Goal: Task Accomplishment & Management: Manage account settings

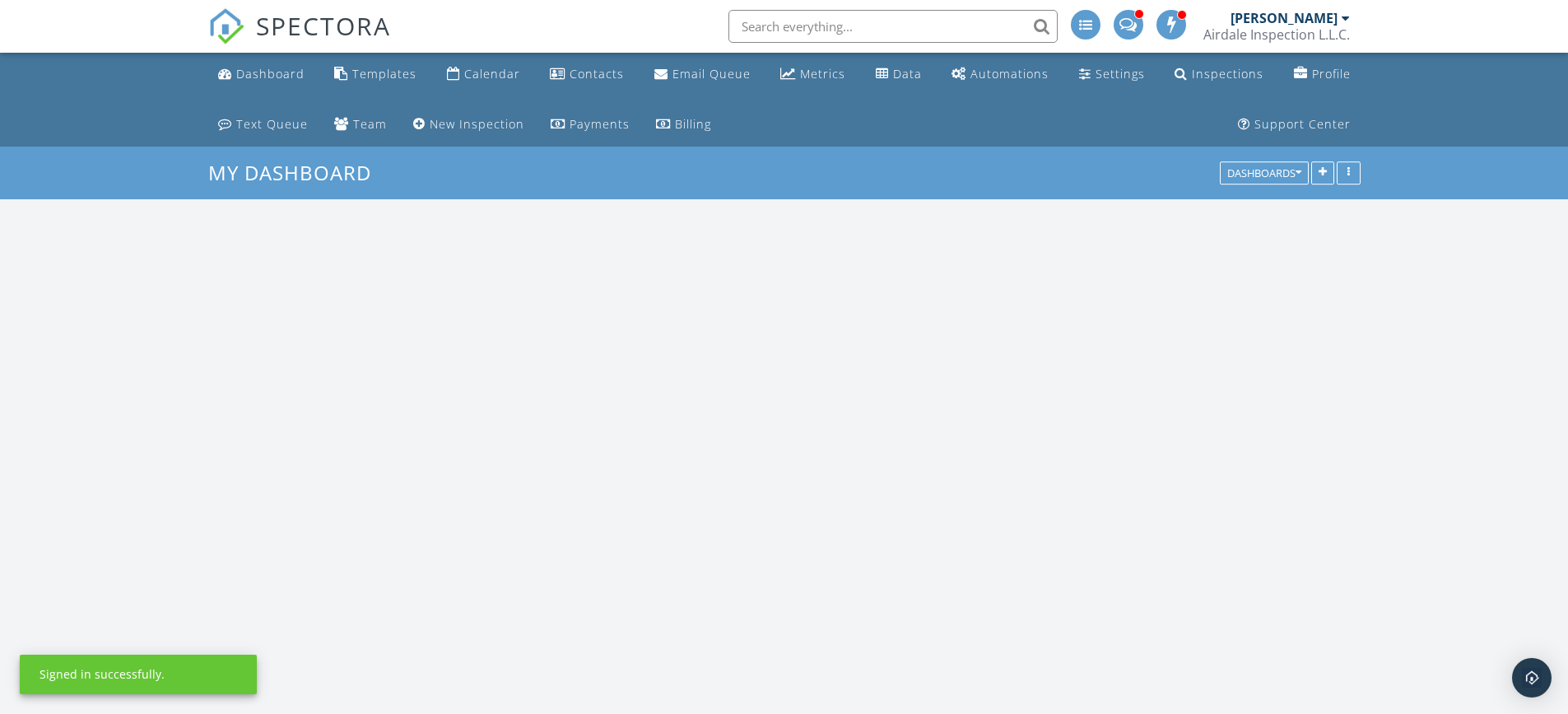
scroll to position [1853, 1594]
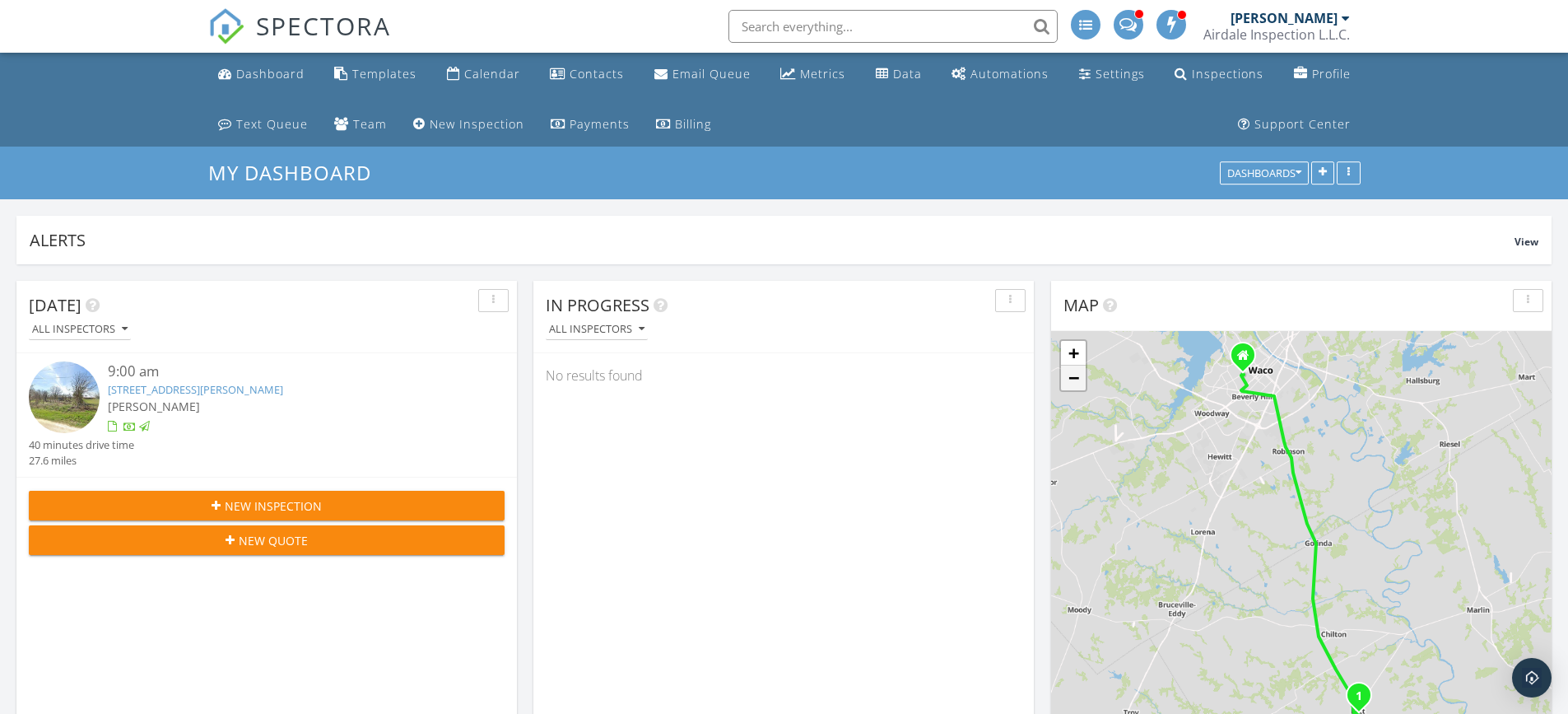
click at [1064, 380] on link "−" at bounding box center [1074, 377] width 25 height 25
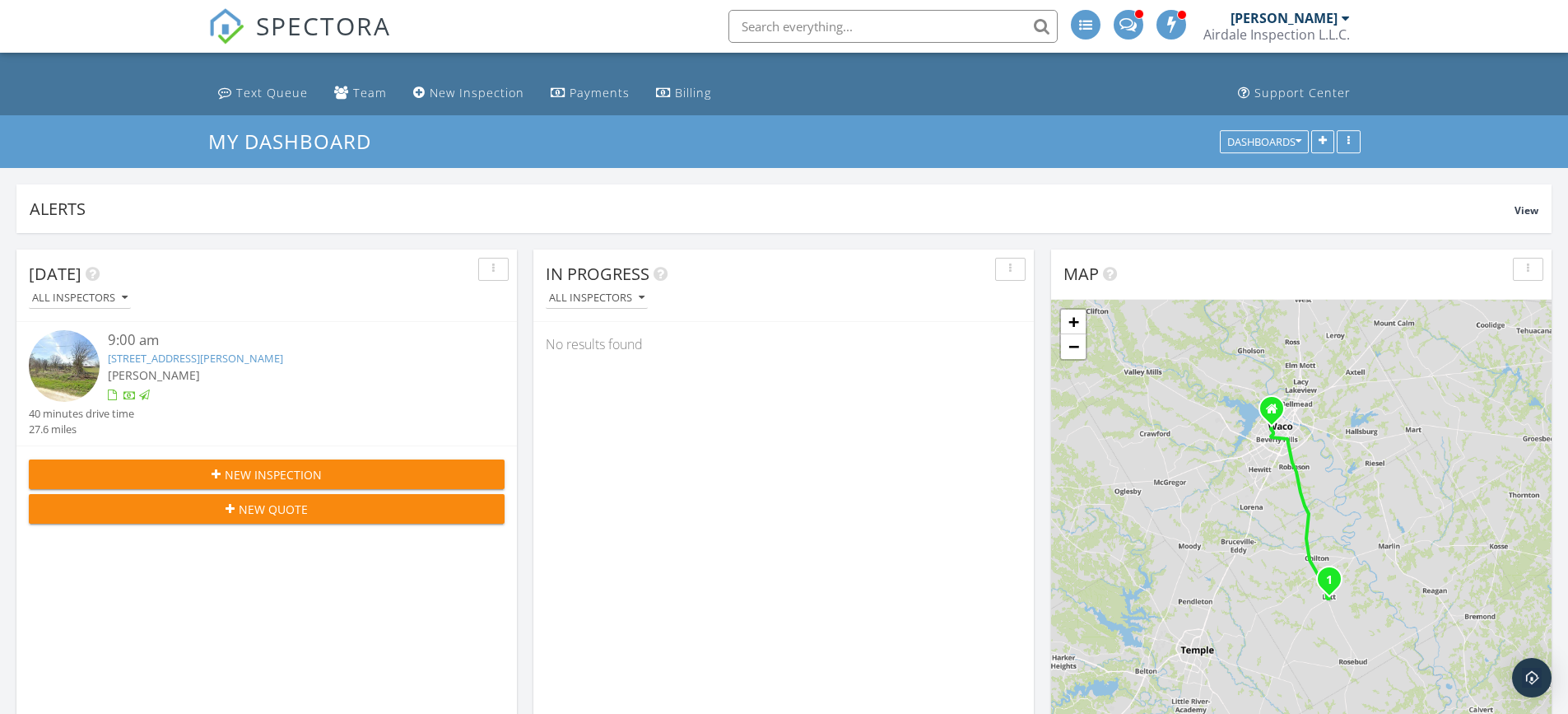
scroll to position [0, 0]
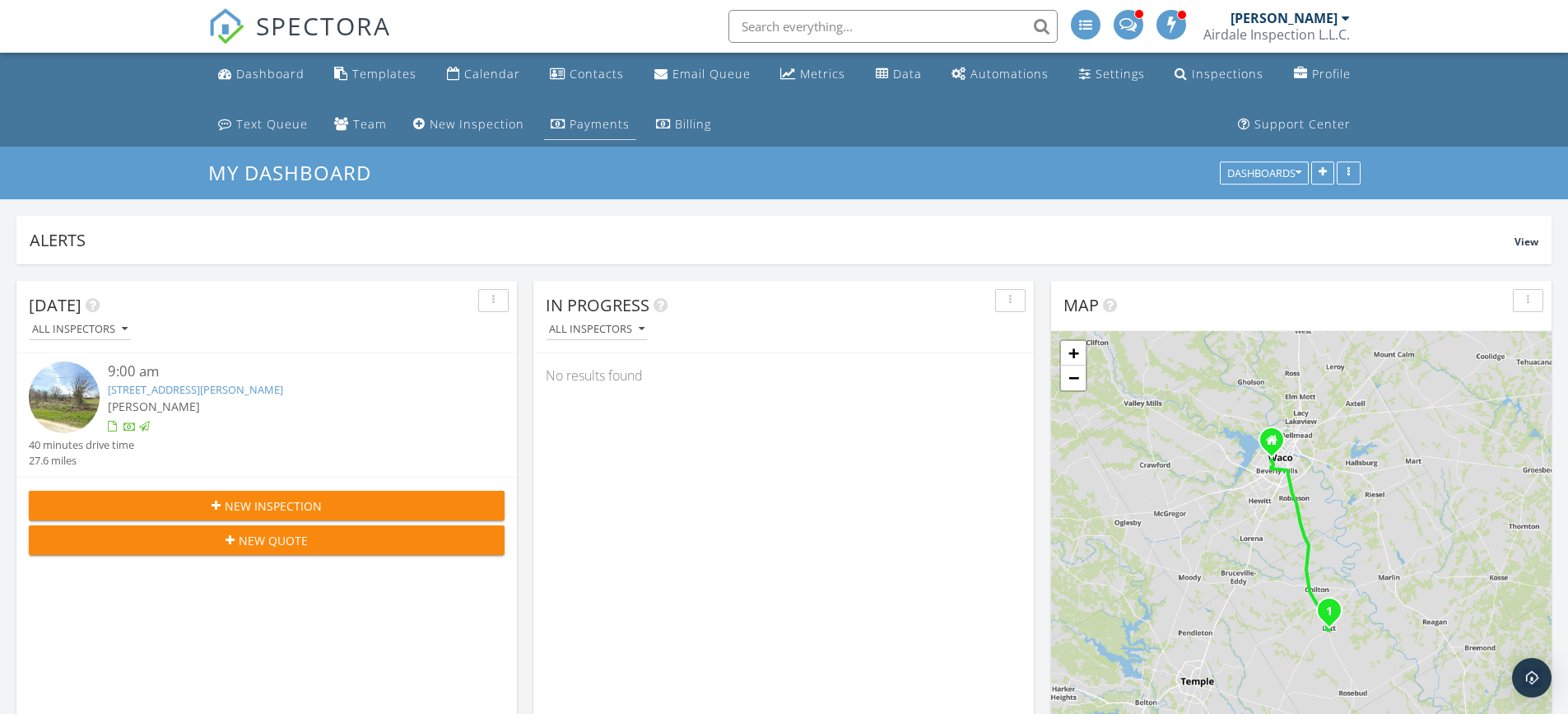
click at [573, 132] on link "Payments" at bounding box center [590, 125] width 92 height 30
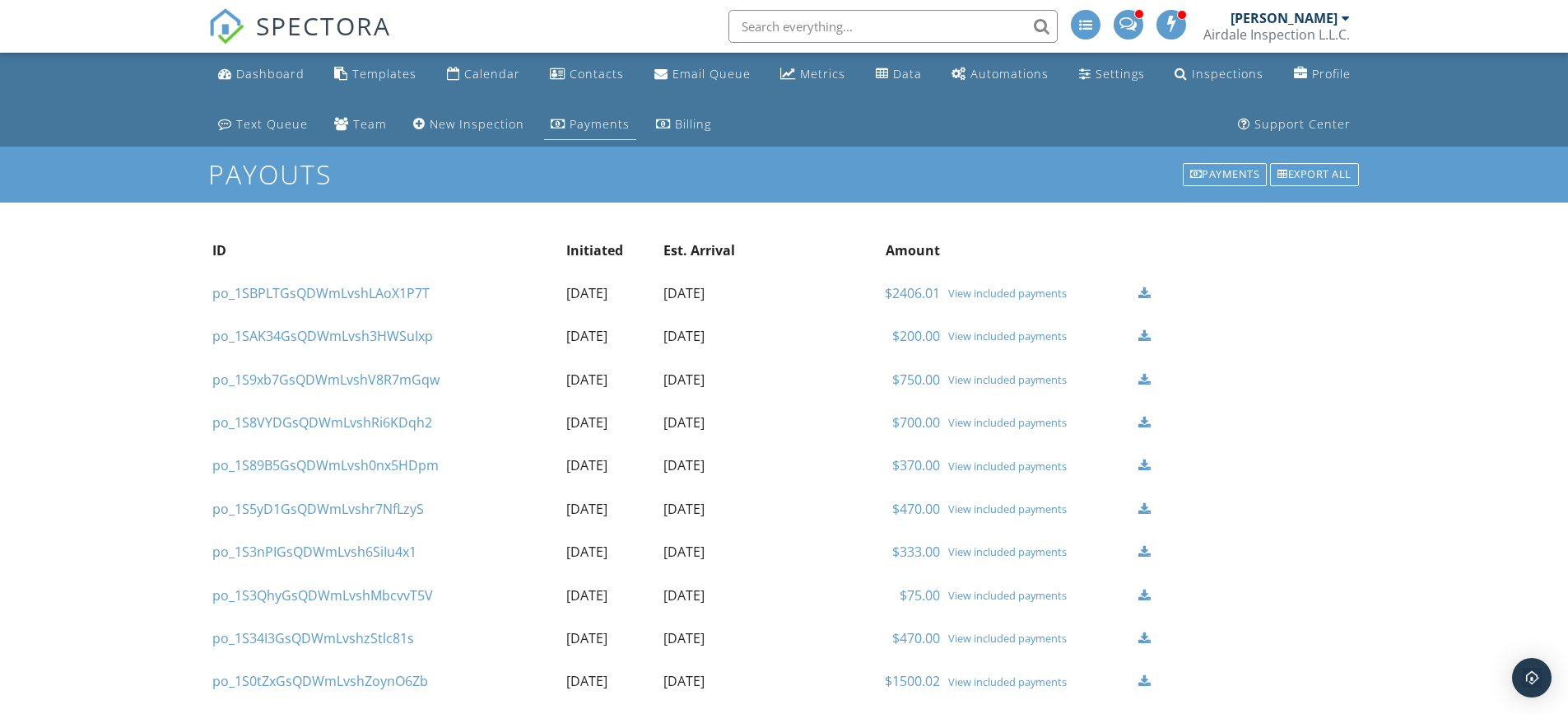
click at [589, 127] on div "Payments" at bounding box center [599, 124] width 60 height 15
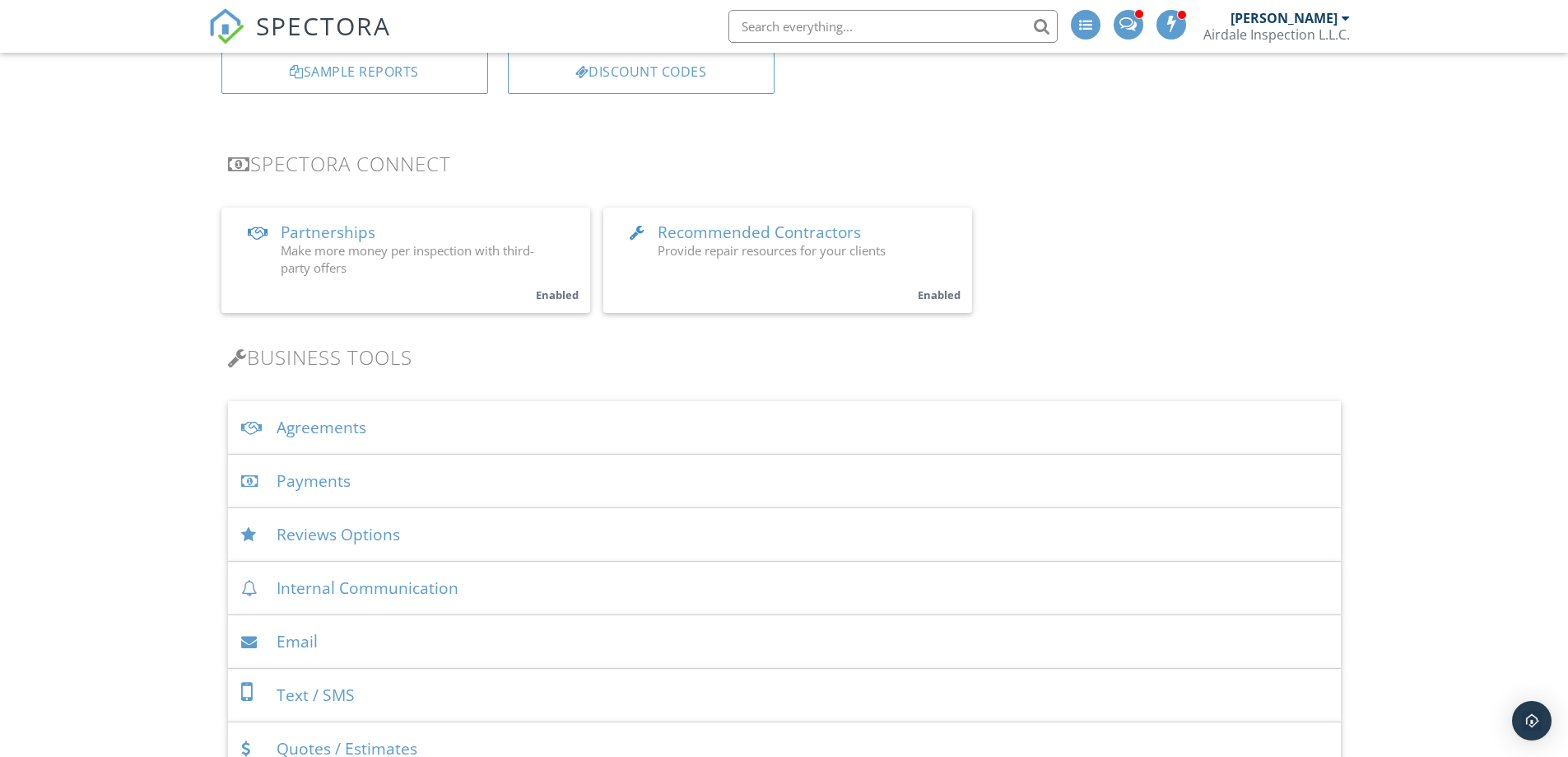
scroll to position [319, 0]
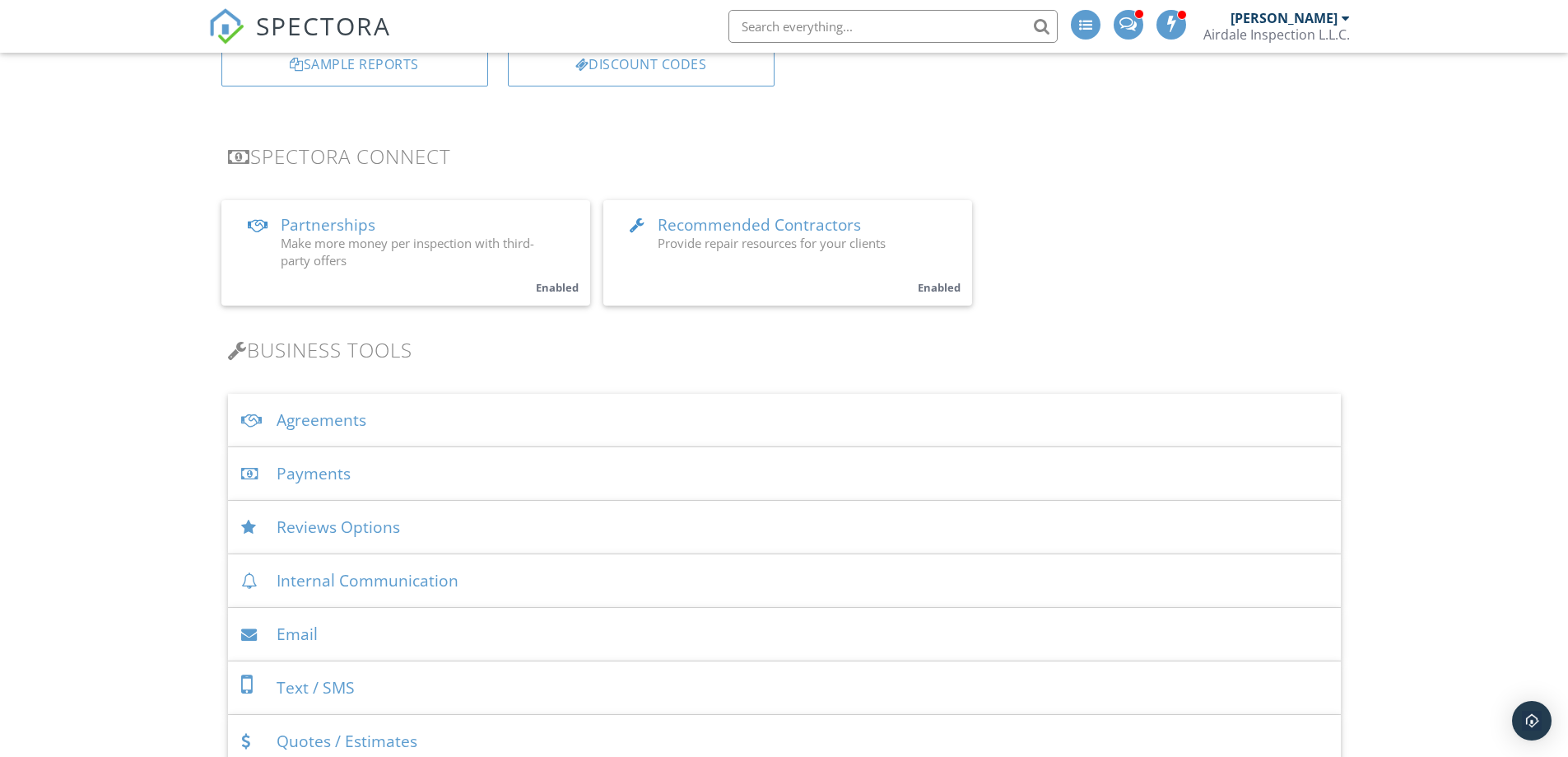
click at [319, 473] on div "Payments" at bounding box center [784, 474] width 1113 height 53
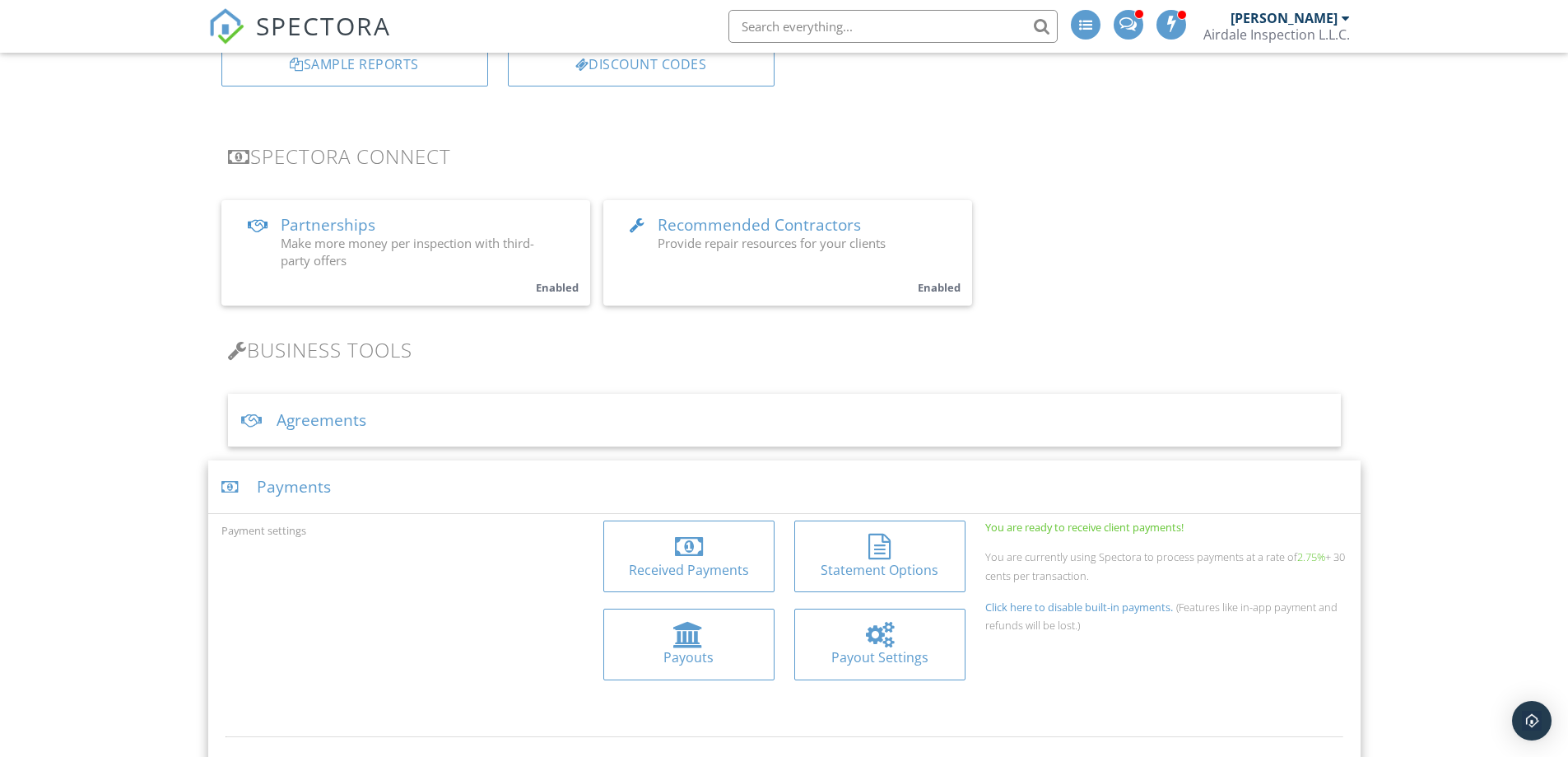
click at [911, 631] on div at bounding box center [880, 635] width 145 height 27
